Goal: Information Seeking & Learning: Find specific fact

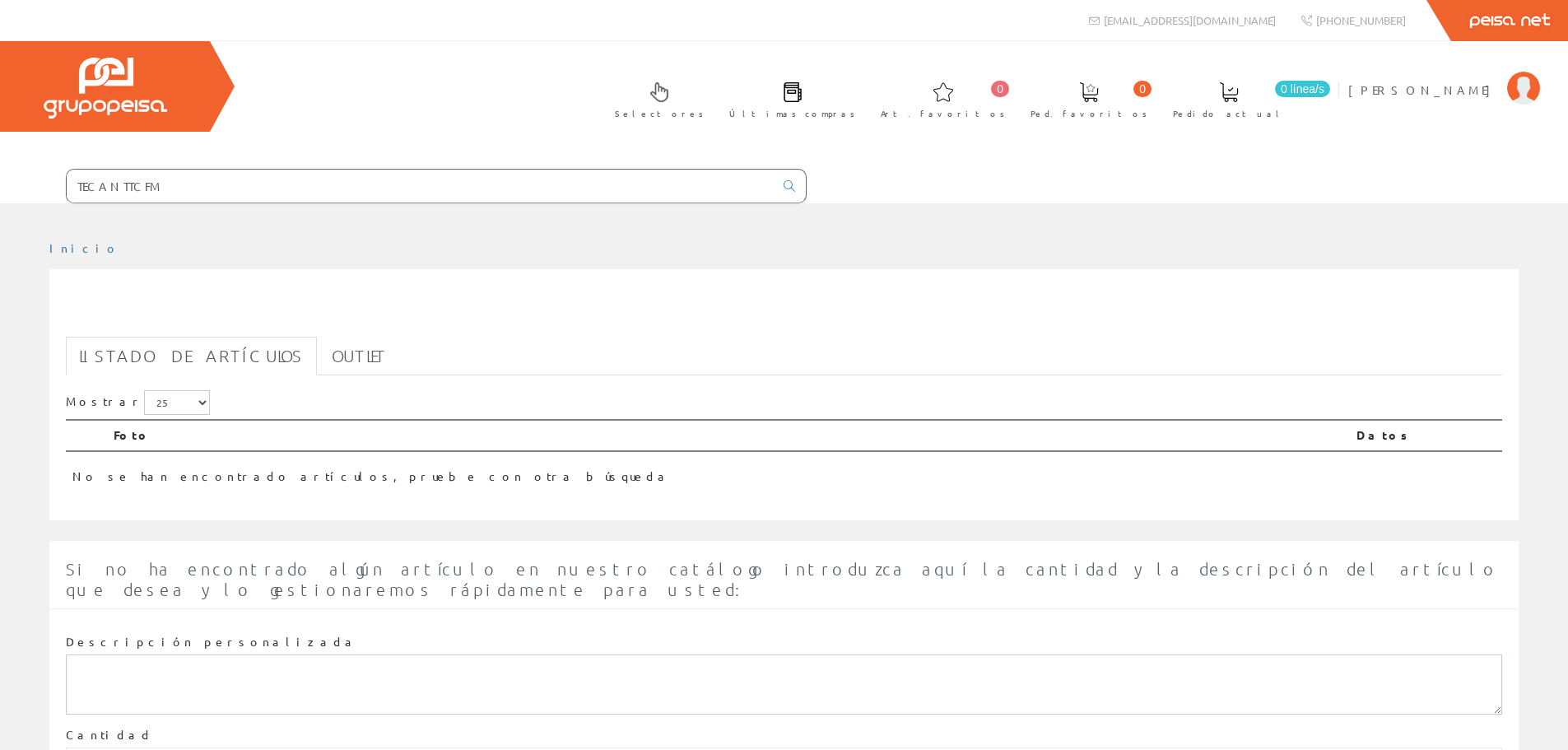
click at [368, 184] on input "TECANTTCFM" at bounding box center [421, 186] width 707 height 33
paste input "TECANTT CFM"
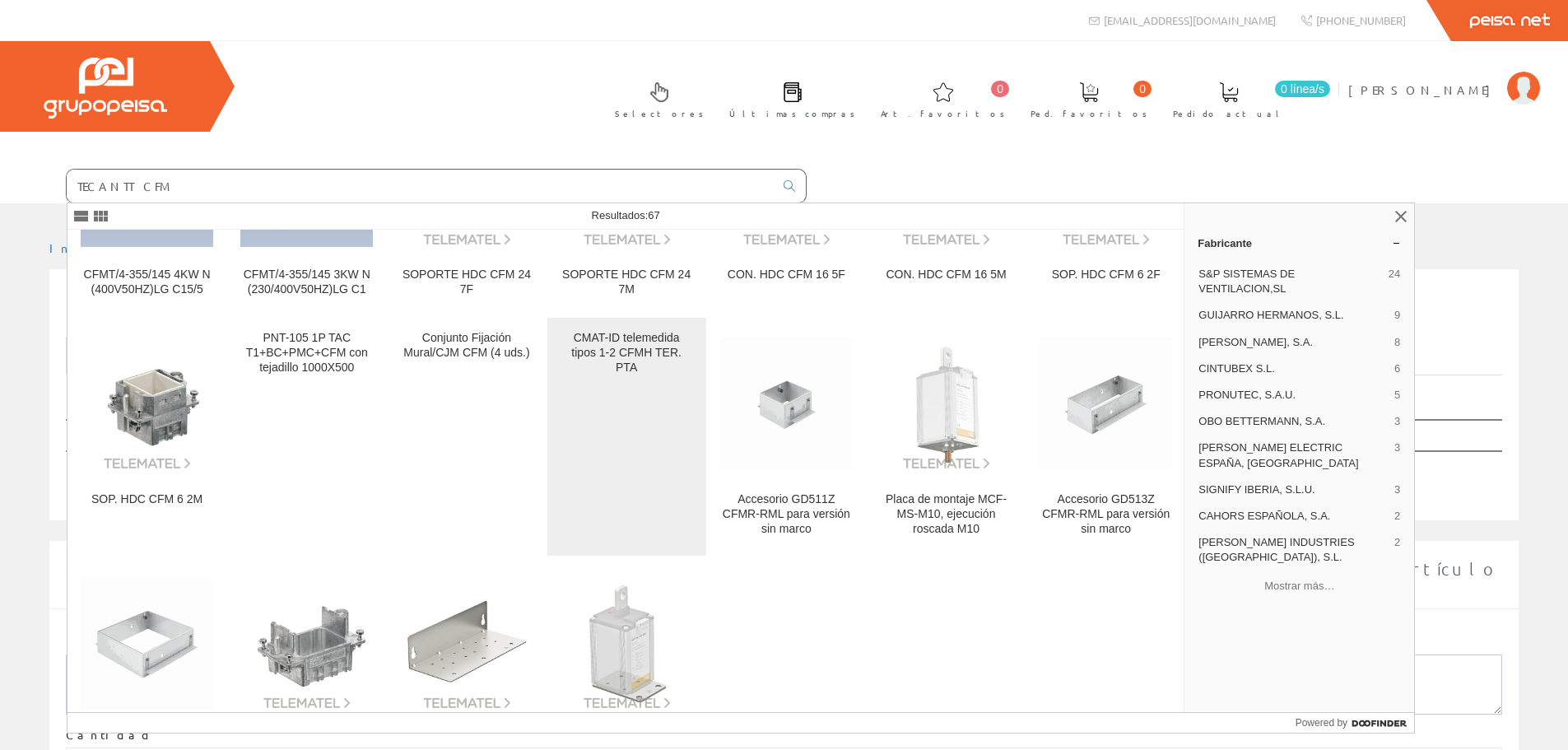
scroll to position [1894, 0]
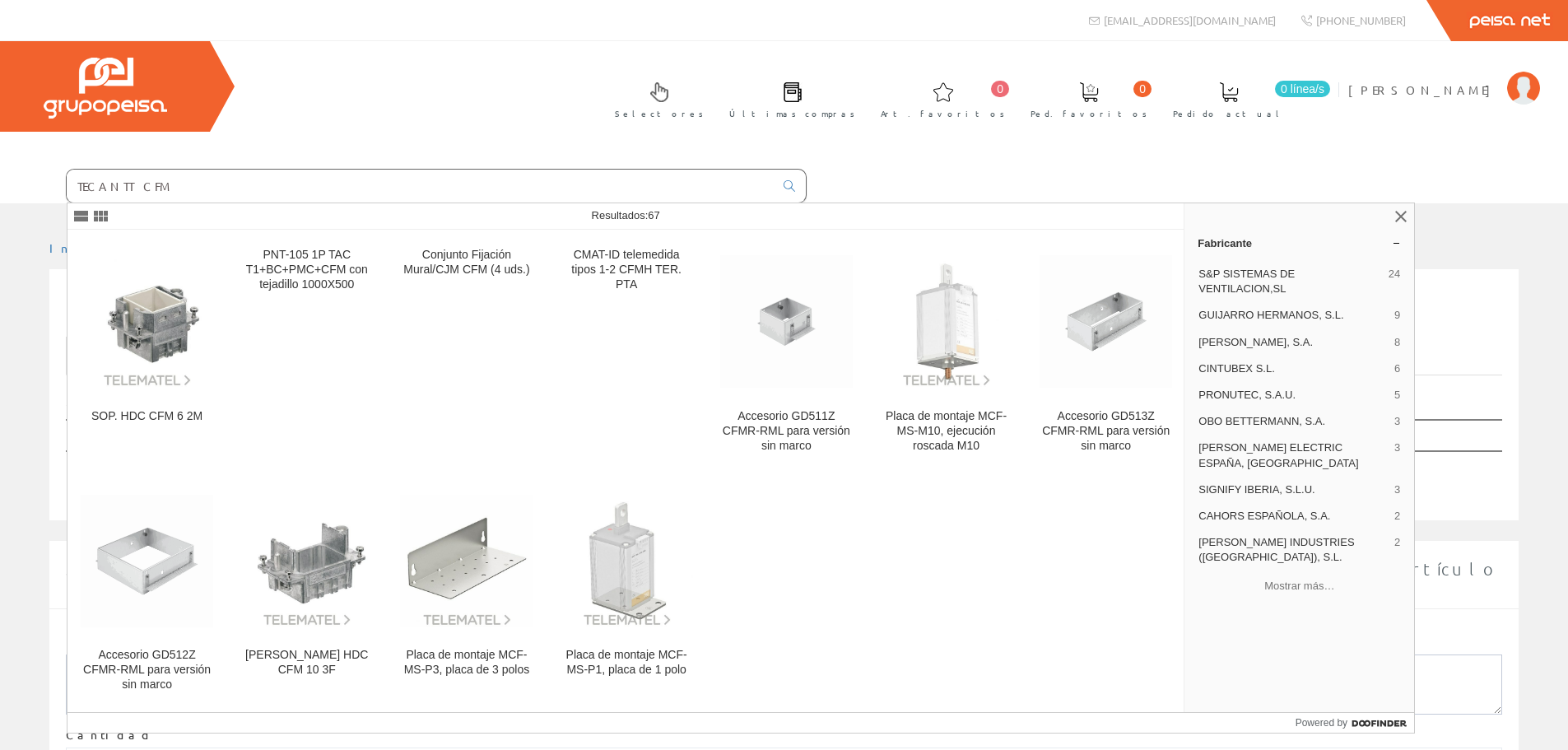
click at [336, 187] on input "TECANTT CFM" at bounding box center [421, 186] width 707 height 33
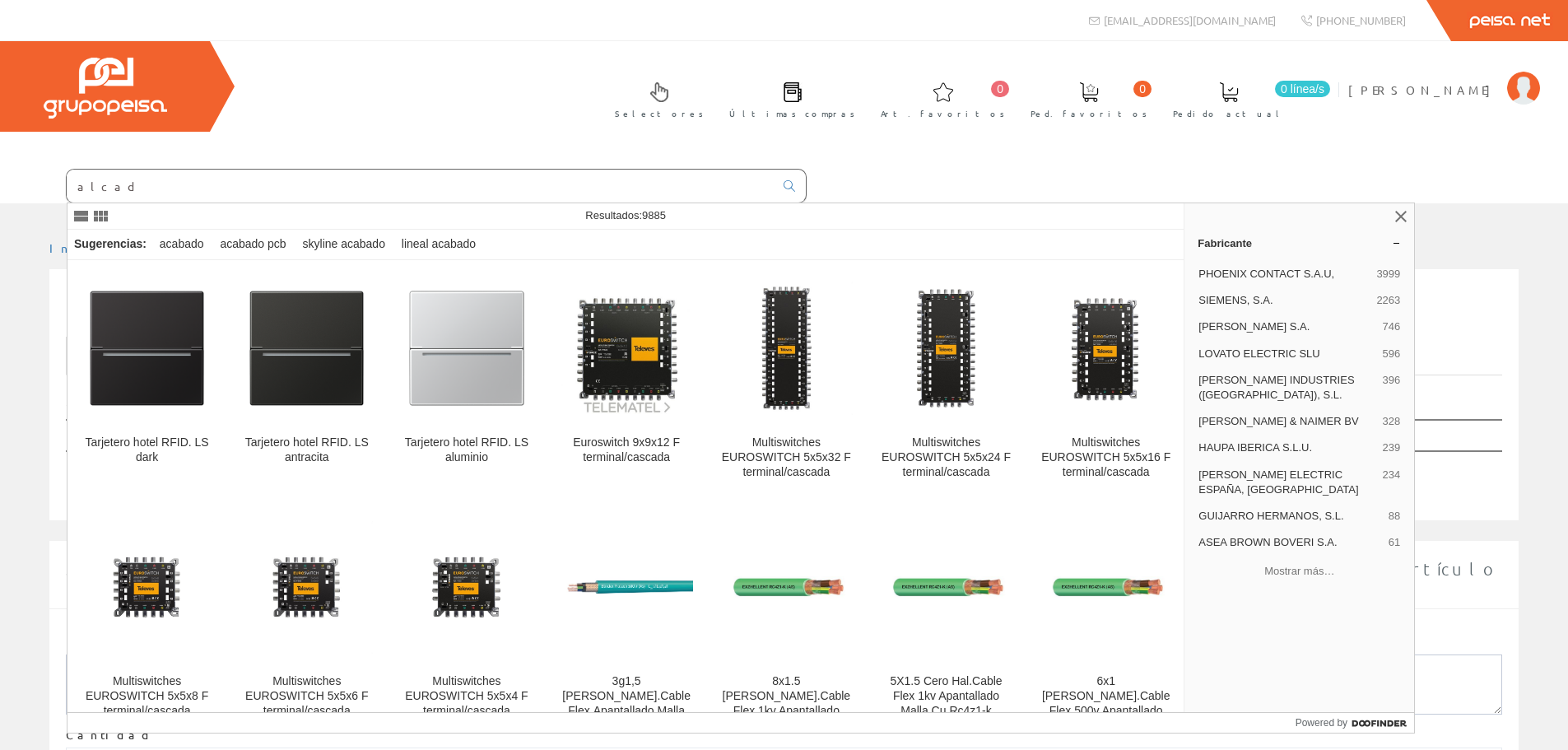
type input "alcad"
